Goal: Check status: Check status

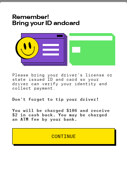
click at [79, 137] on span "Continue" at bounding box center [63, 136] width 91 height 5
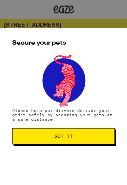
click at [90, 136] on span "Got it" at bounding box center [63, 136] width 91 height 5
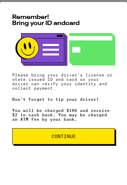
click at [93, 139] on button "Continue" at bounding box center [63, 136] width 102 height 16
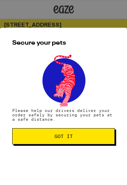
click at [96, 138] on button "Got it" at bounding box center [63, 136] width 102 height 16
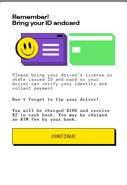
click at [43, 138] on button "Continue" at bounding box center [63, 136] width 102 height 16
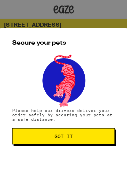
click at [42, 140] on button "Got it" at bounding box center [63, 136] width 102 height 16
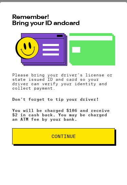
click at [85, 138] on button "Continue" at bounding box center [63, 136] width 102 height 16
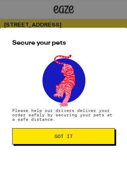
click at [91, 137] on span "Got it" at bounding box center [63, 136] width 91 height 5
